Goal: Task Accomplishment & Management: Manage account settings

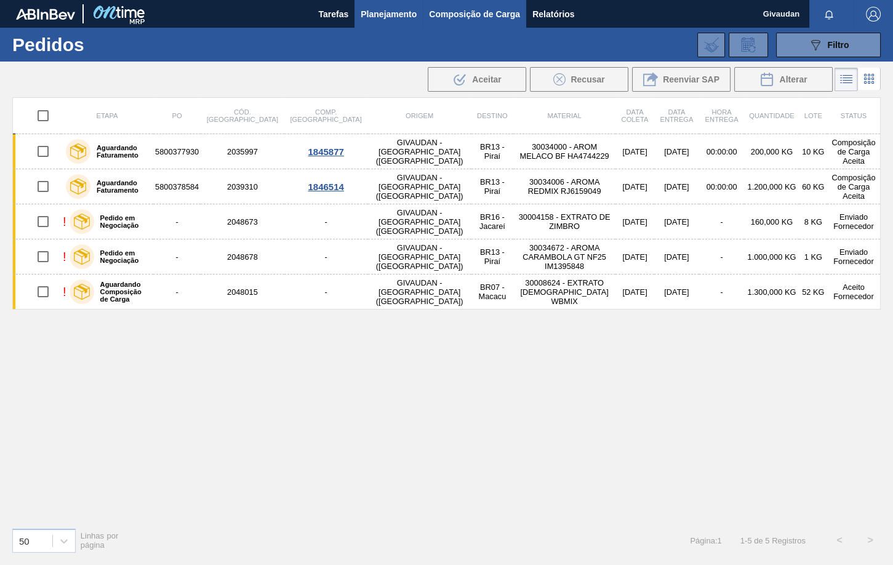
click at [505, 17] on span "Composição de Carga" at bounding box center [474, 14] width 91 height 15
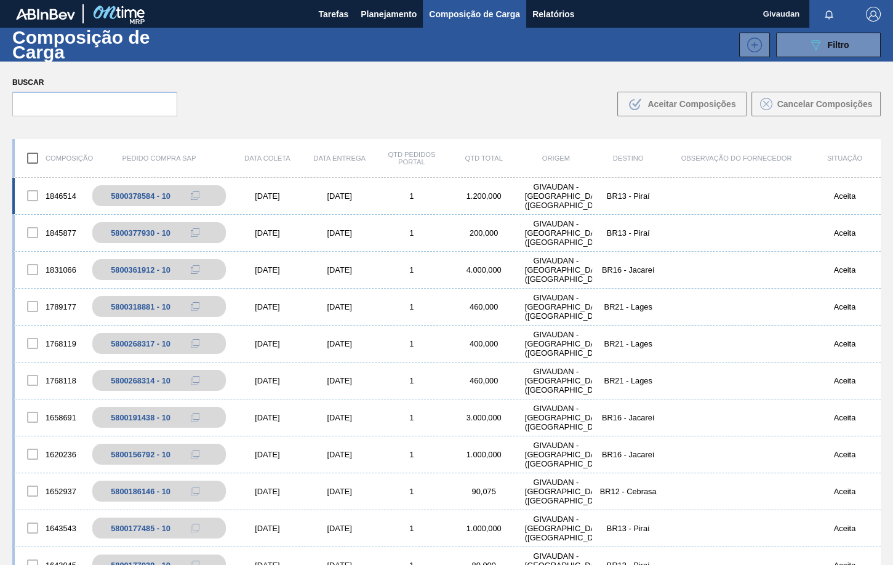
click at [573, 194] on div "GIVAUDAN - [GEOGRAPHIC_DATA] ([GEOGRAPHIC_DATA])" at bounding box center [556, 196] width 72 height 28
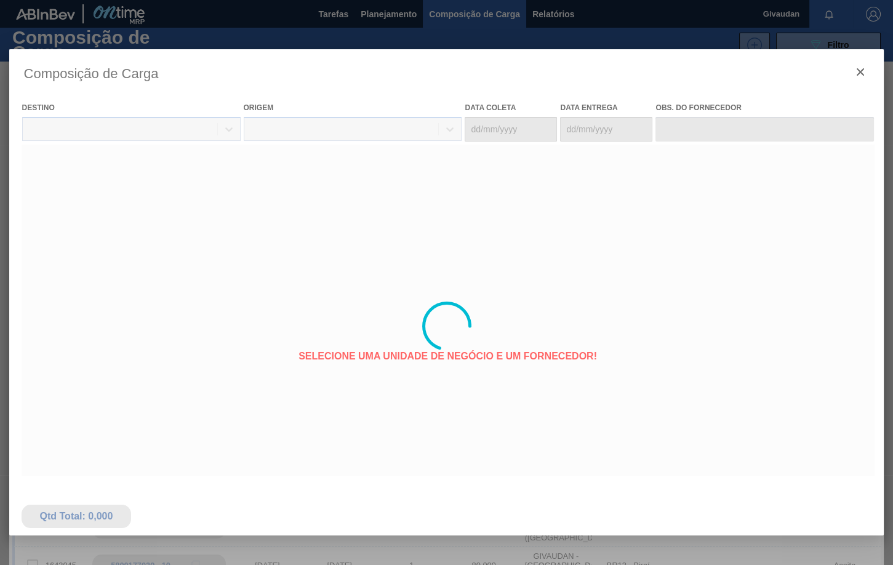
type coleta "[DATE]"
type Entrega "[DATE]"
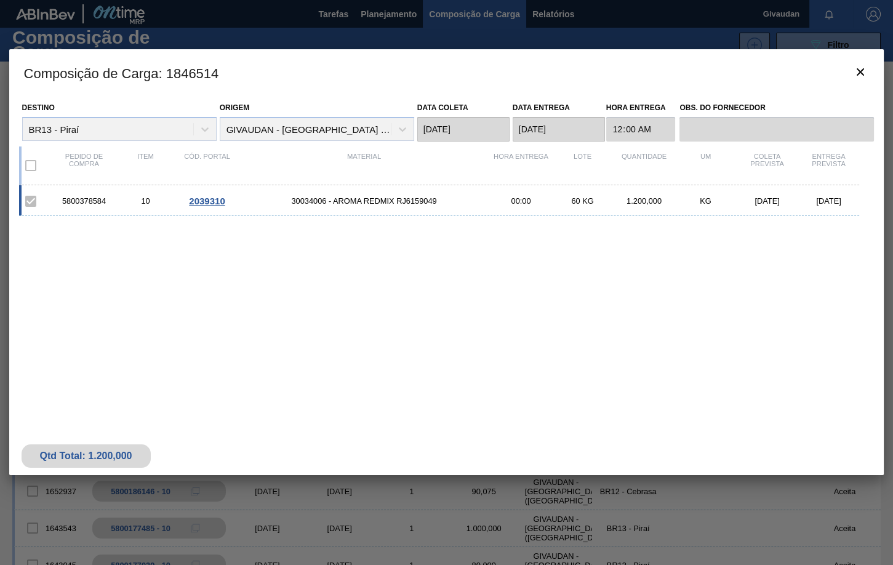
click at [219, 204] on span "2039310" at bounding box center [207, 201] width 36 height 10
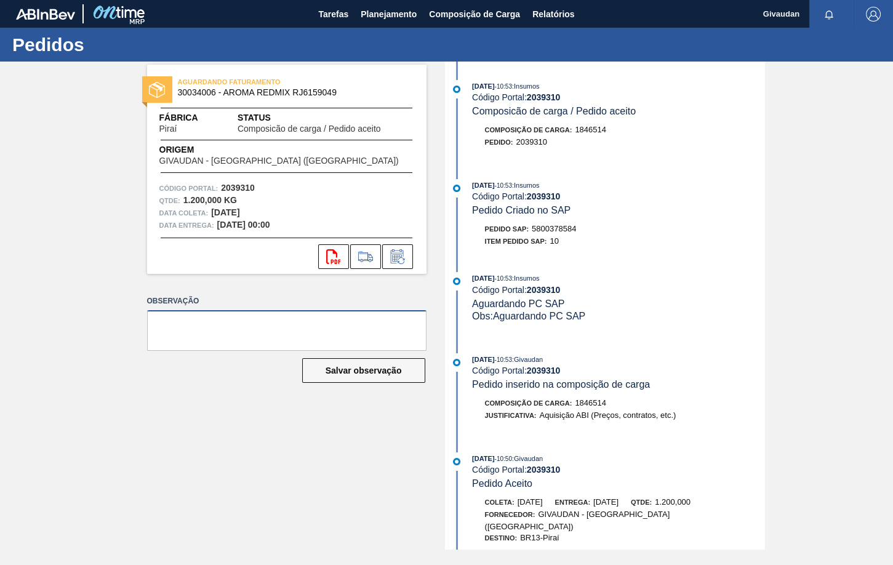
click at [184, 326] on textarea at bounding box center [286, 330] width 279 height 41
type textarea "P"
type textarea "material estará disponível em 27.10"
click at [350, 367] on button "Salvar observação" at bounding box center [363, 370] width 123 height 25
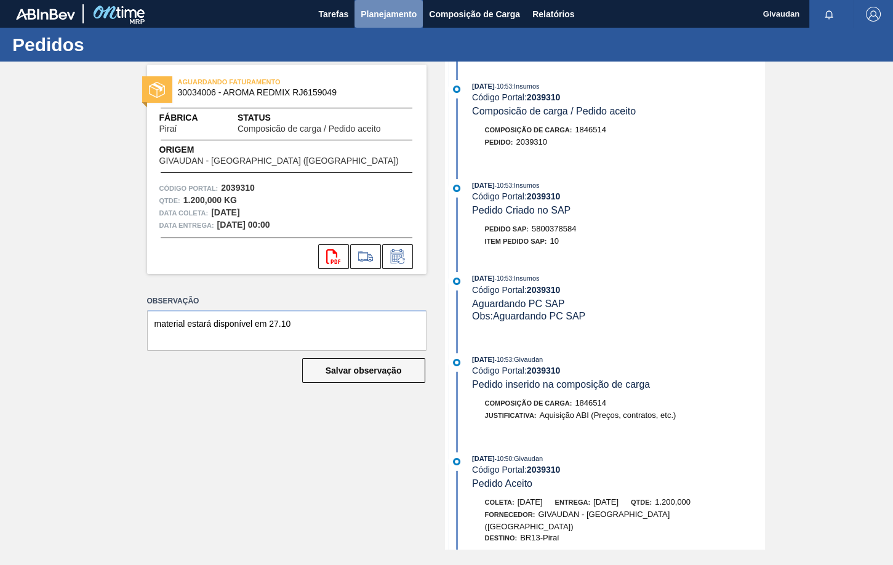
click at [378, 6] on button "Planejamento" at bounding box center [388, 14] width 68 height 28
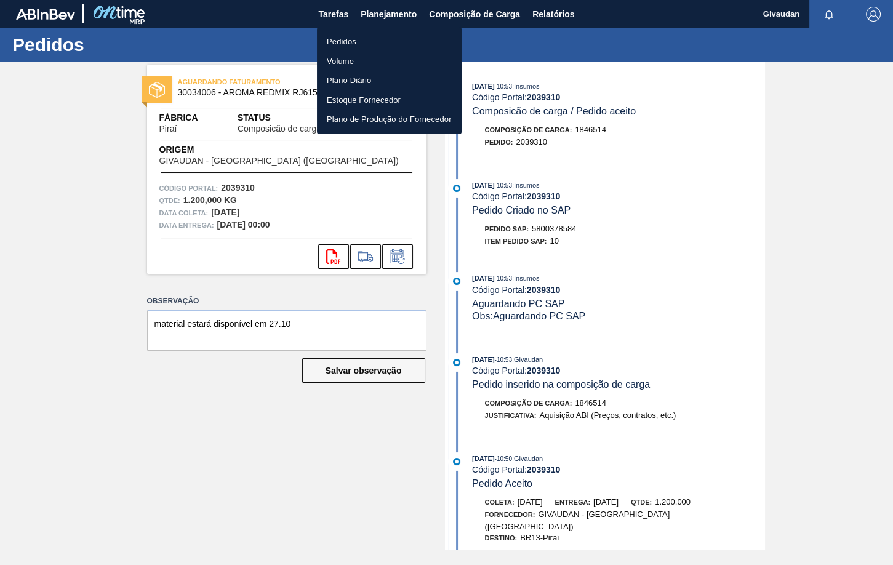
click at [343, 39] on li "Pedidos" at bounding box center [389, 42] width 145 height 20
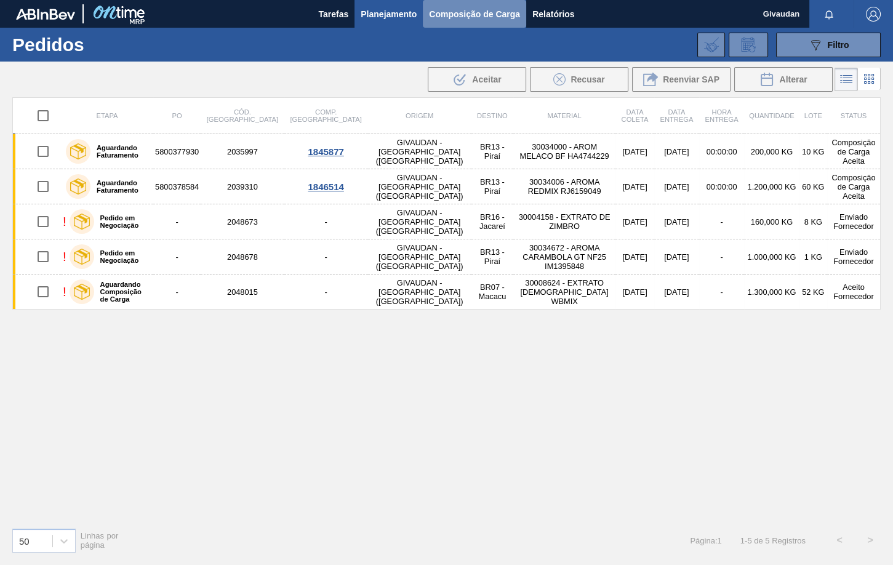
click at [492, 14] on span "Composição de Carga" at bounding box center [474, 14] width 91 height 15
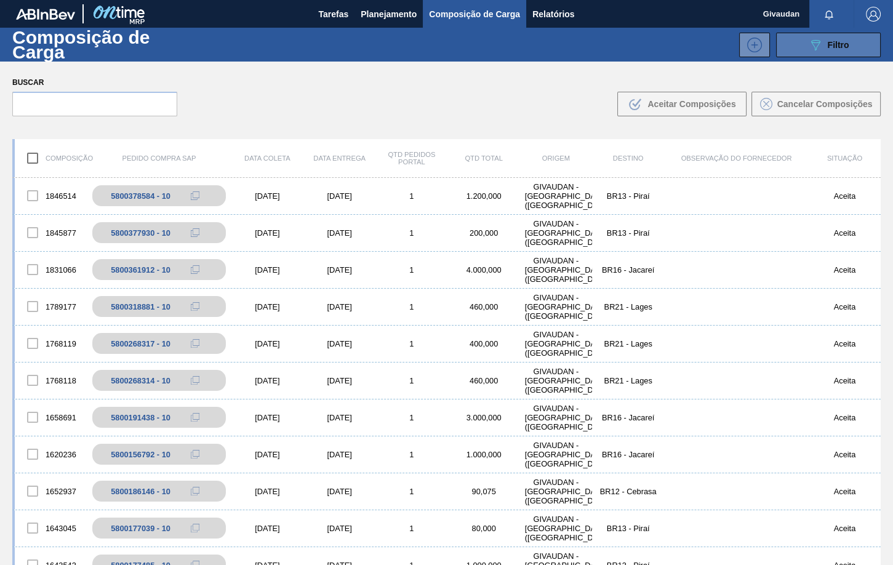
click at [820, 44] on icon "089F7B8B-B2A5-4AFE-B5C0-19BA573D28AC" at bounding box center [815, 45] width 15 height 15
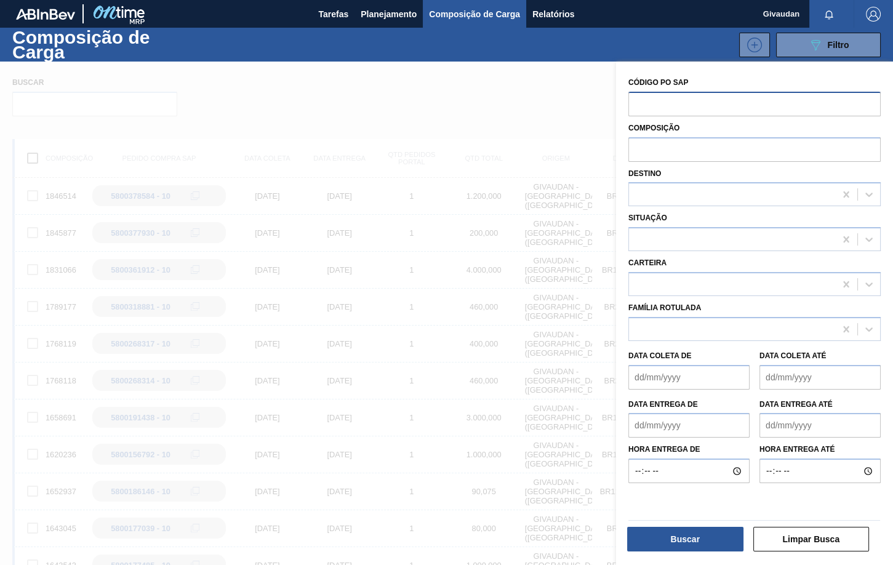
click at [647, 99] on input "text" at bounding box center [754, 103] width 252 height 23
drag, startPoint x: 614, startPoint y: 40, endPoint x: 612, endPoint y: 49, distance: 9.0
click at [614, 41] on div "089F7B8B-B2A5-4AFE-B5C0-19BA573D28AC Filtro" at bounding box center [545, 45] width 683 height 25
click at [380, 11] on span "Planejamento" at bounding box center [389, 14] width 56 height 15
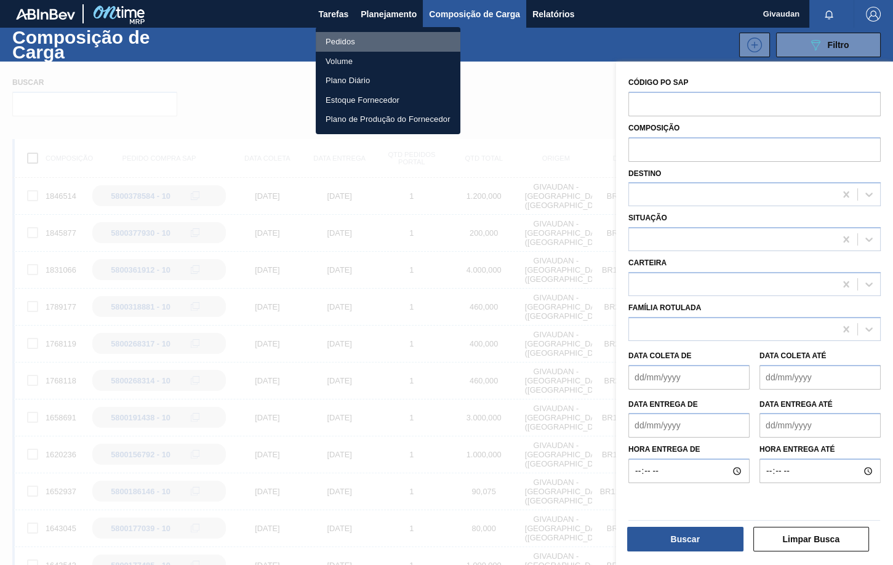
click at [361, 38] on li "Pedidos" at bounding box center [388, 42] width 145 height 20
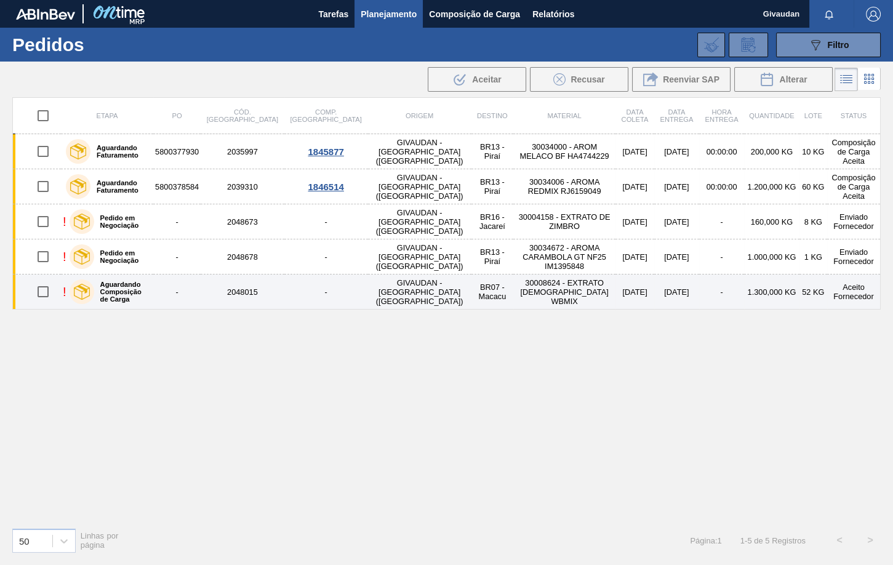
click at [46, 287] on input "checkbox" at bounding box center [43, 292] width 26 height 26
click at [39, 287] on input "checkbox" at bounding box center [43, 292] width 26 height 26
checkbox input "false"
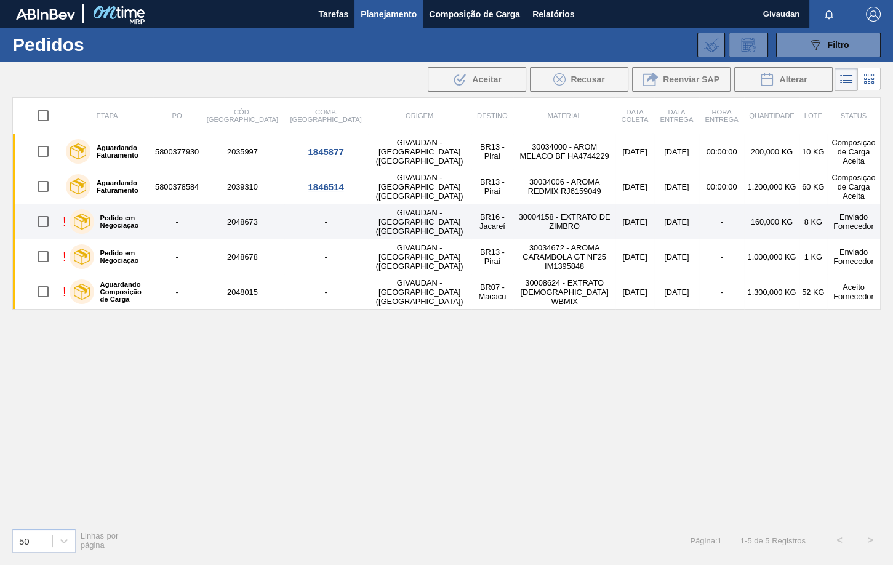
click at [284, 222] on td "-" at bounding box center [326, 221] width 84 height 35
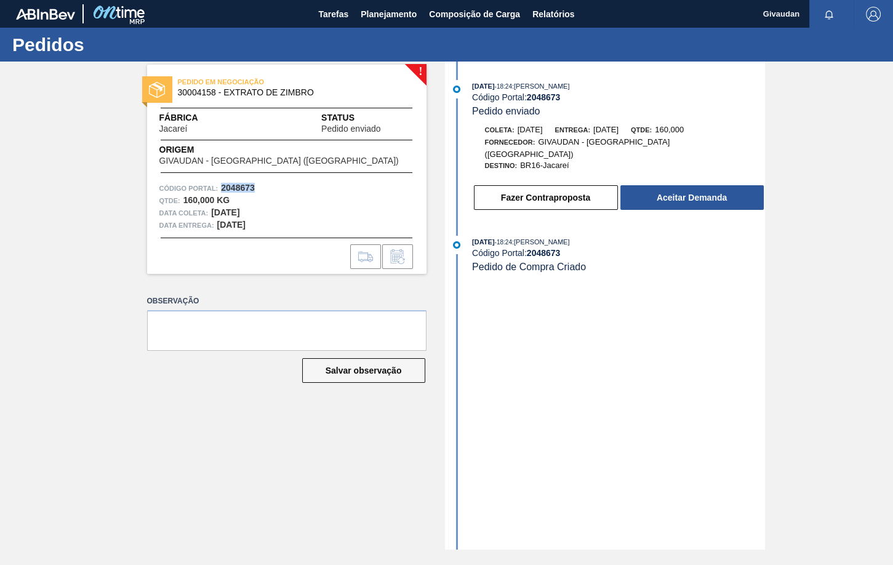
drag, startPoint x: 257, startPoint y: 184, endPoint x: 222, endPoint y: 187, distance: 35.2
click at [222, 187] on div "Código Portal: 2048673" at bounding box center [286, 188] width 255 height 12
copy strong "2048673"
click at [833, 295] on div "! PEDIDO EM NEGOCIAÇÃO 30004158 - EXTRATO DE ZIMBRO Fábrica Jacareí Status Pedi…" at bounding box center [446, 306] width 893 height 488
click at [63, 212] on div "! PEDIDO EM NEGOCIAÇÃO 30004158 - EXTRATO DE ZIMBRO Fábrica Jacareí Status Pedi…" at bounding box center [446, 306] width 893 height 488
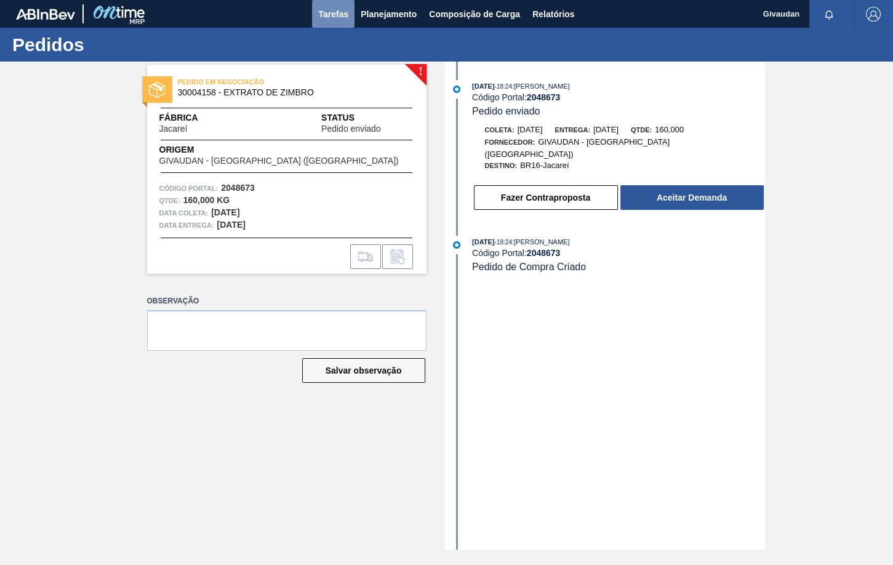
click at [343, 9] on span "Tarefas" at bounding box center [333, 14] width 30 height 15
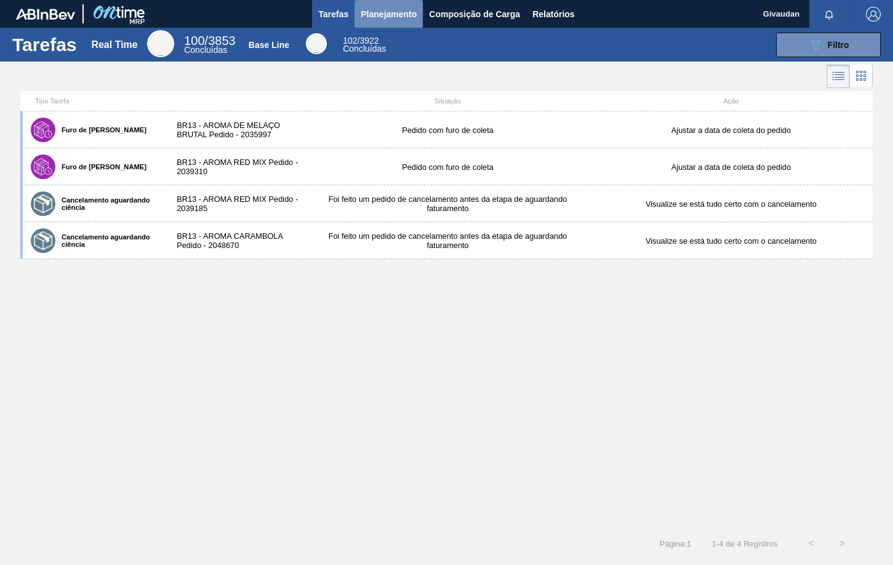
click at [396, 15] on span "Planejamento" at bounding box center [389, 14] width 56 height 15
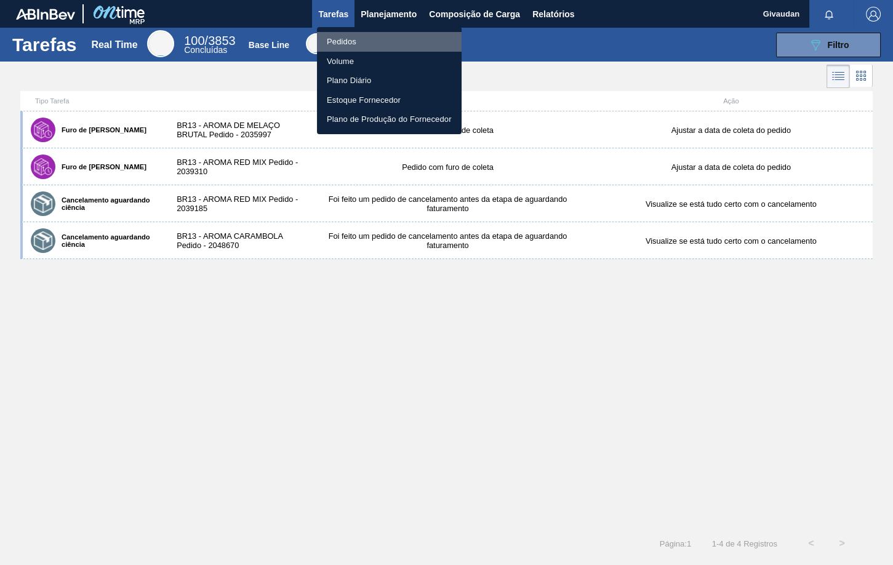
click at [348, 39] on li "Pedidos" at bounding box center [389, 42] width 145 height 20
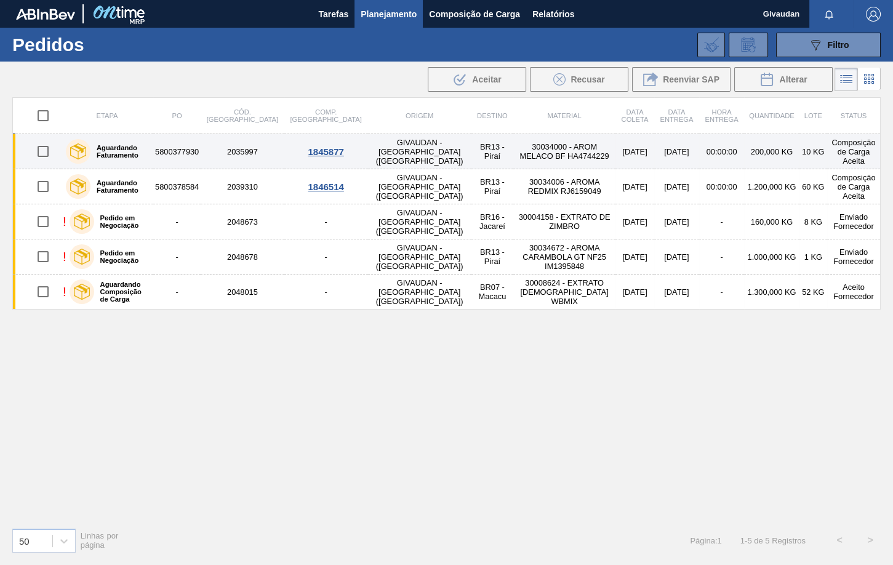
click at [297, 150] on div "1845877" at bounding box center [326, 151] width 80 height 10
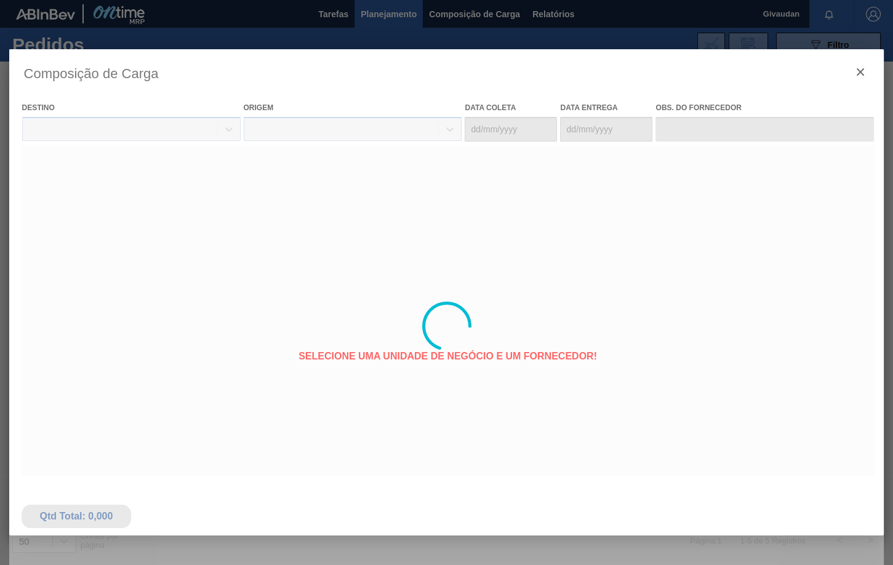
type coleta "[DATE]"
type Entrega "[DATE]"
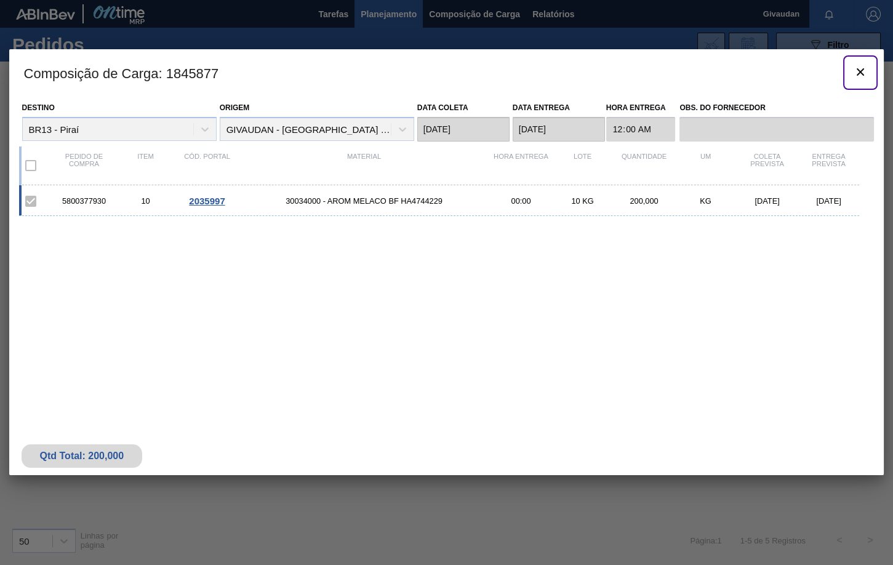
drag, startPoint x: 862, startPoint y: 73, endPoint x: 864, endPoint y: 79, distance: 6.6
click at [862, 73] on icon "botão de ícone" at bounding box center [860, 71] width 7 height 7
